Goal: Transaction & Acquisition: Purchase product/service

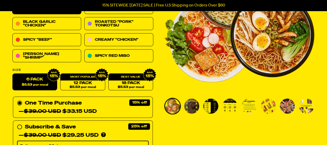
scroll to position [104, 0]
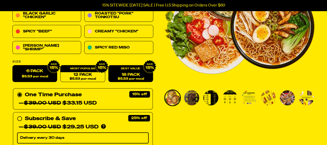
click at [123, 75] on link "18 Pack $5.53 per meal" at bounding box center [130, 73] width 45 height 17
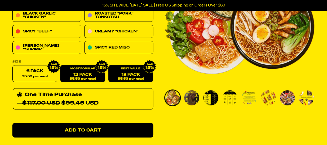
click at [87, 79] on span "$5.53 per meal" at bounding box center [83, 78] width 26 height 3
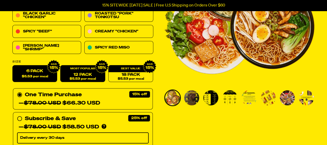
click at [33, 76] on span "$5.53 per meal" at bounding box center [35, 76] width 26 height 3
click at [13, 65] on input "6 Pack $5.53 per meal" at bounding box center [12, 65] width 0 height 0
radio input "true"
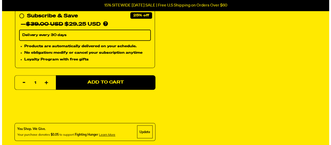
scroll to position [207, 0]
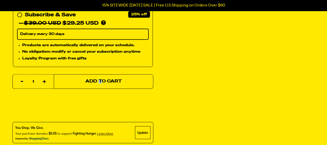
click at [100, 79] on span "Add to Cart" at bounding box center [103, 81] width 36 height 4
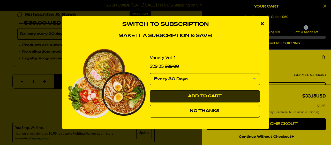
click at [226, 108] on button "No Thanks" at bounding box center [205, 111] width 110 height 12
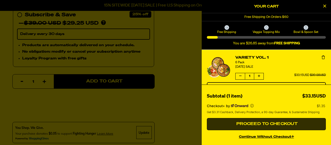
click at [258, 122] on span "Proceed to Checkout" at bounding box center [266, 124] width 63 height 4
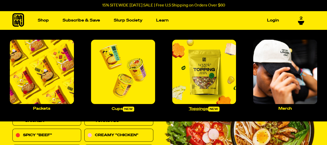
click at [200, 76] on img "Main navigation" at bounding box center [204, 72] width 64 height 64
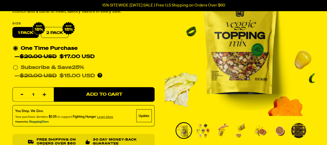
scroll to position [78, 0]
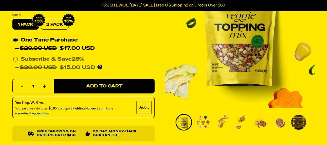
click at [196, 122] on img "Go to slide 2" at bounding box center [203, 121] width 15 height 15
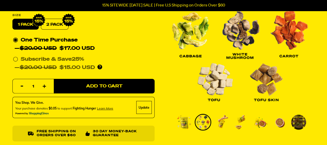
click at [218, 122] on img "Go to slide 3" at bounding box center [222, 121] width 15 height 15
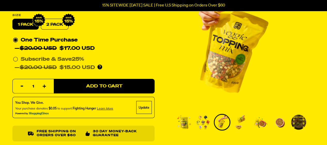
click at [239, 121] on img "Go to slide 4" at bounding box center [241, 121] width 15 height 15
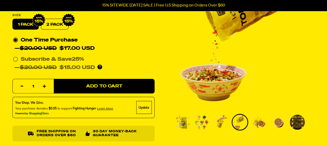
click at [261, 124] on img "Go to slide 5" at bounding box center [259, 121] width 15 height 15
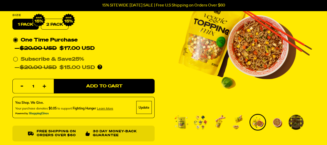
click at [277, 124] on img "Go to slide 6" at bounding box center [277, 121] width 15 height 15
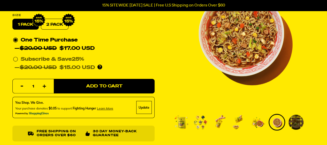
click at [296, 119] on img "Go to slide 7" at bounding box center [296, 121] width 15 height 15
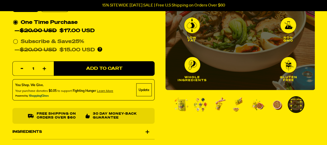
scroll to position [104, 0]
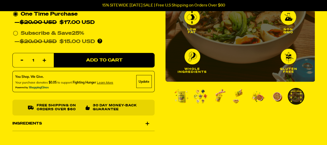
click at [183, 103] on img "Go to slide 1" at bounding box center [181, 96] width 15 height 15
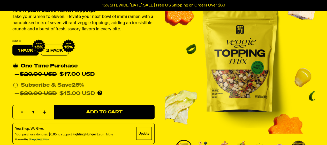
scroll to position [78, 0]
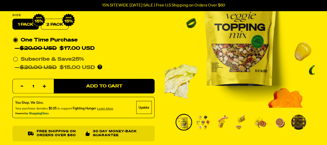
click at [203, 126] on img "Go to slide 2" at bounding box center [203, 121] width 15 height 15
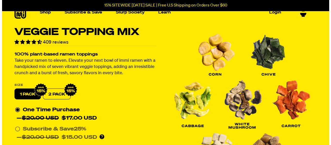
scroll to position [0, 0]
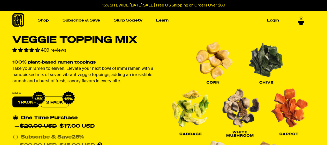
click at [301, 21] on icon at bounding box center [301, 22] width 6 height 3
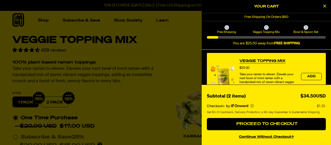
scroll to position [181, 0]
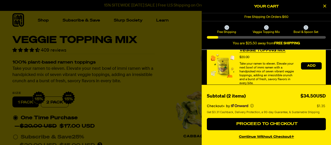
click at [307, 67] on span "Add" at bounding box center [311, 65] width 8 height 3
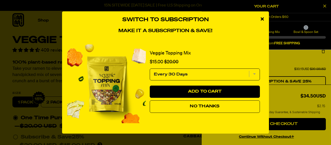
scroll to position [53, 0]
click at [215, 103] on button "No Thanks" at bounding box center [205, 106] width 110 height 12
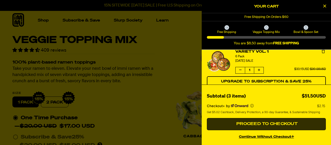
click at [260, 123] on span "Proceed to Checkout" at bounding box center [266, 124] width 63 height 4
